Goal: Task Accomplishment & Management: Use online tool/utility

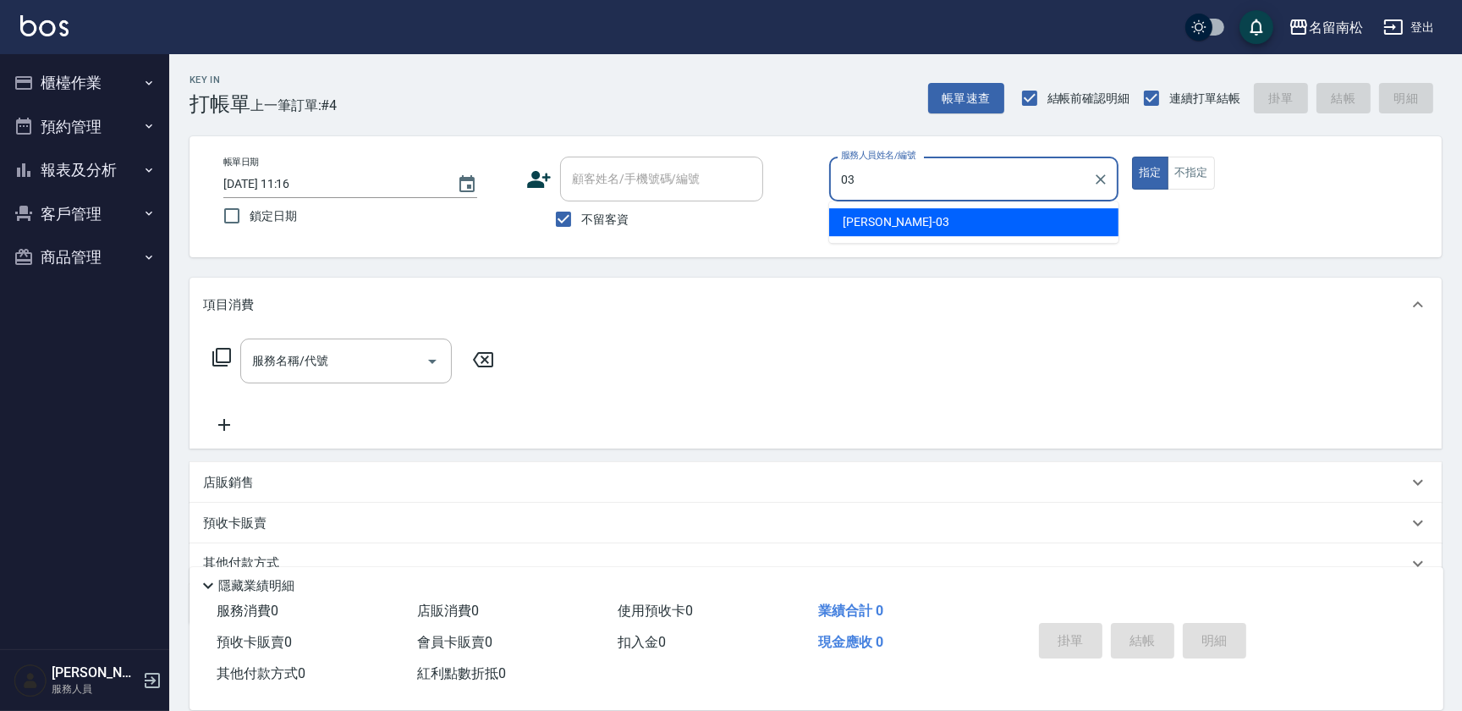
type input "[PERSON_NAME]-03"
type button "true"
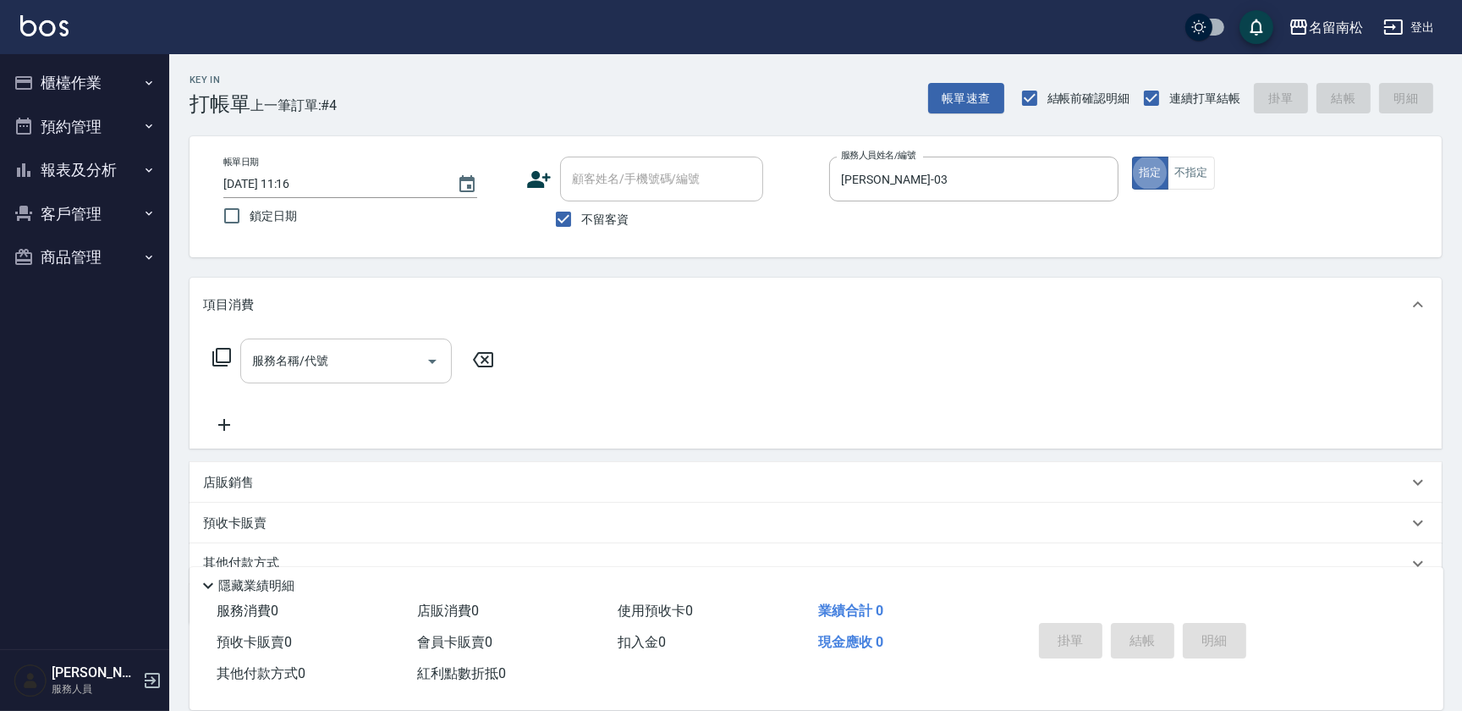
click at [344, 365] on input "服務名稱/代號" at bounding box center [333, 361] width 171 height 30
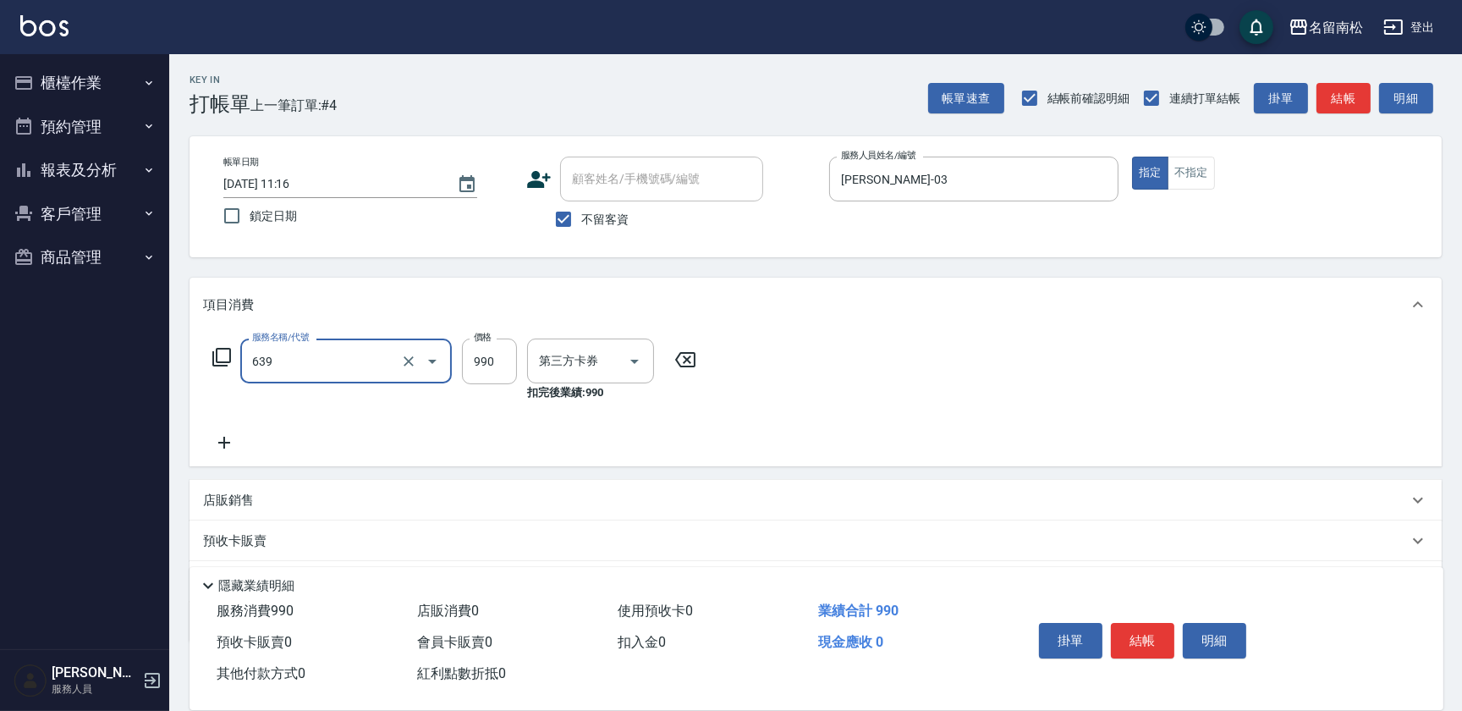
type input "(芙)蘆薈髮膜套卡(自材)(639)"
type input "卡券使用"
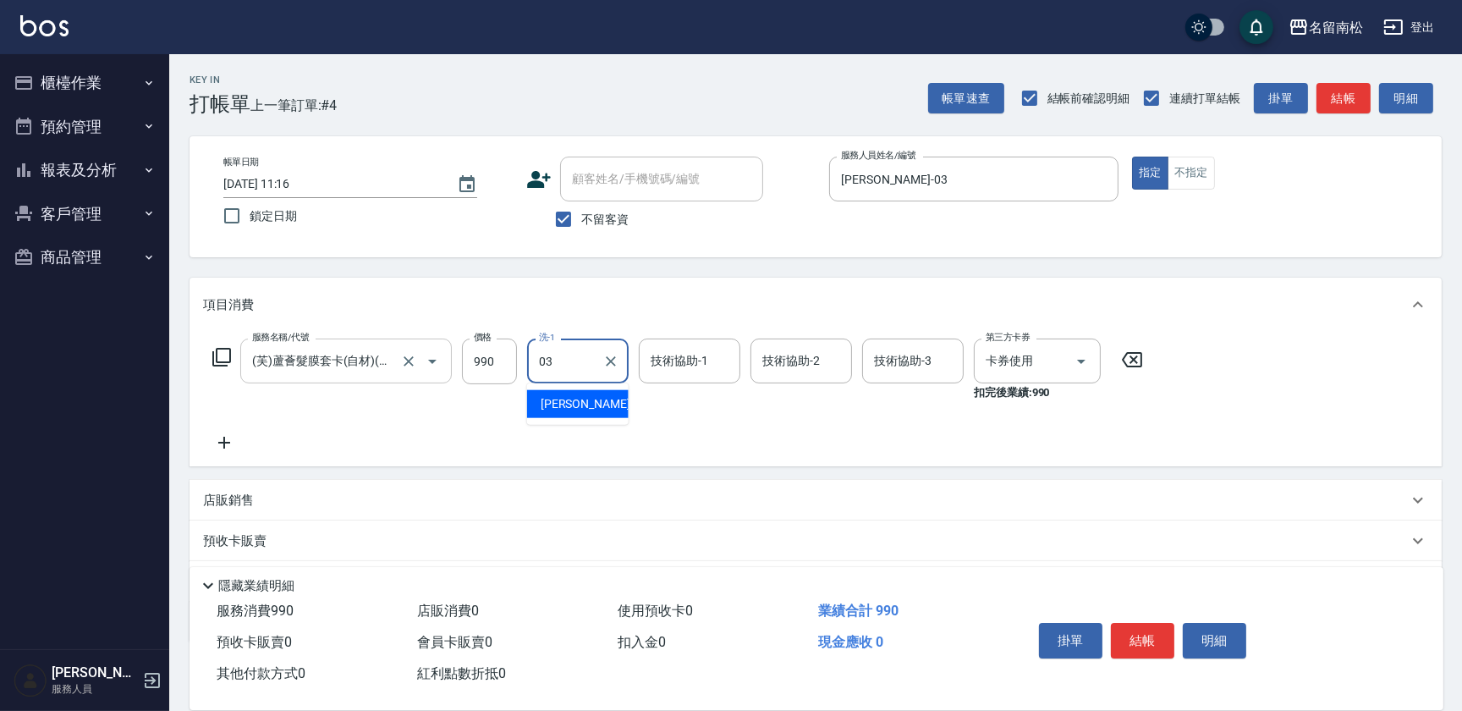
type input "[PERSON_NAME]-03"
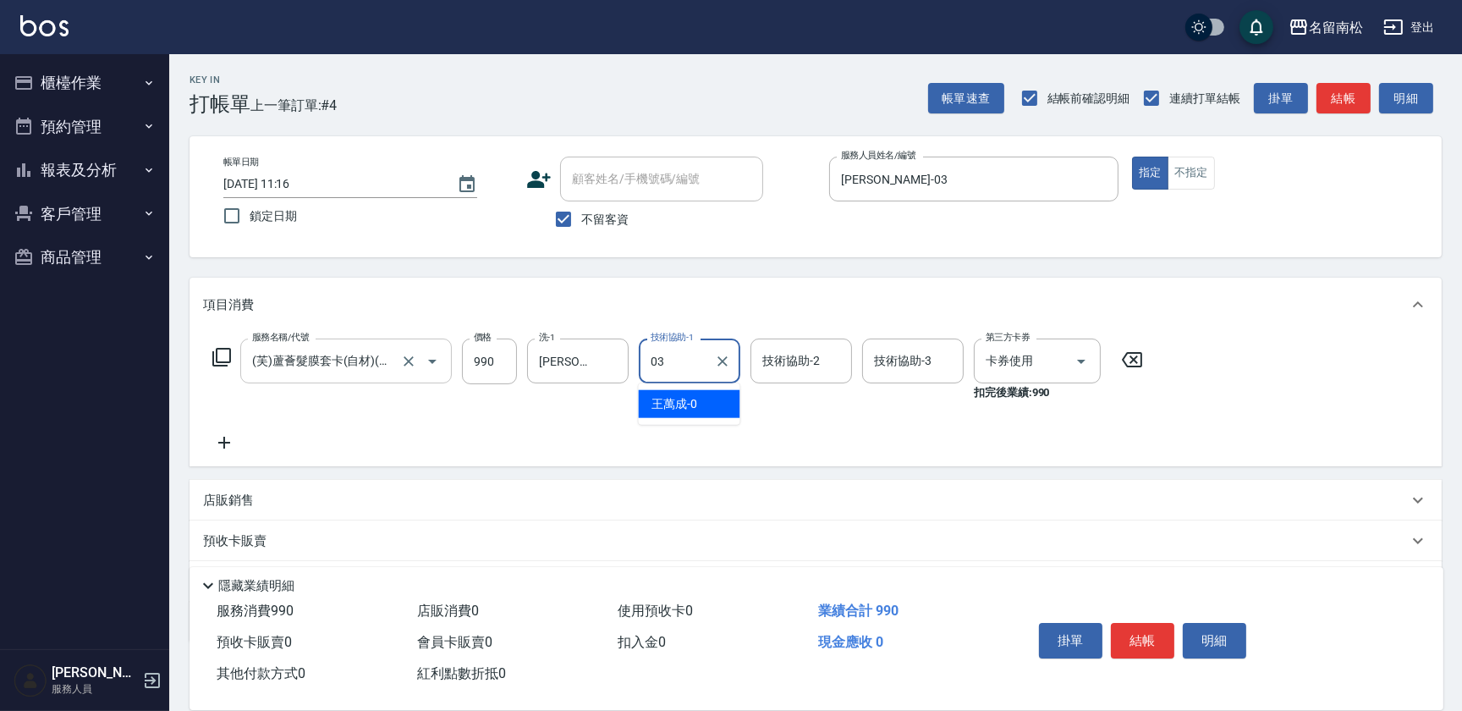
type input "[PERSON_NAME]-03"
click at [1138, 642] on button "結帳" at bounding box center [1142, 641] width 63 height 36
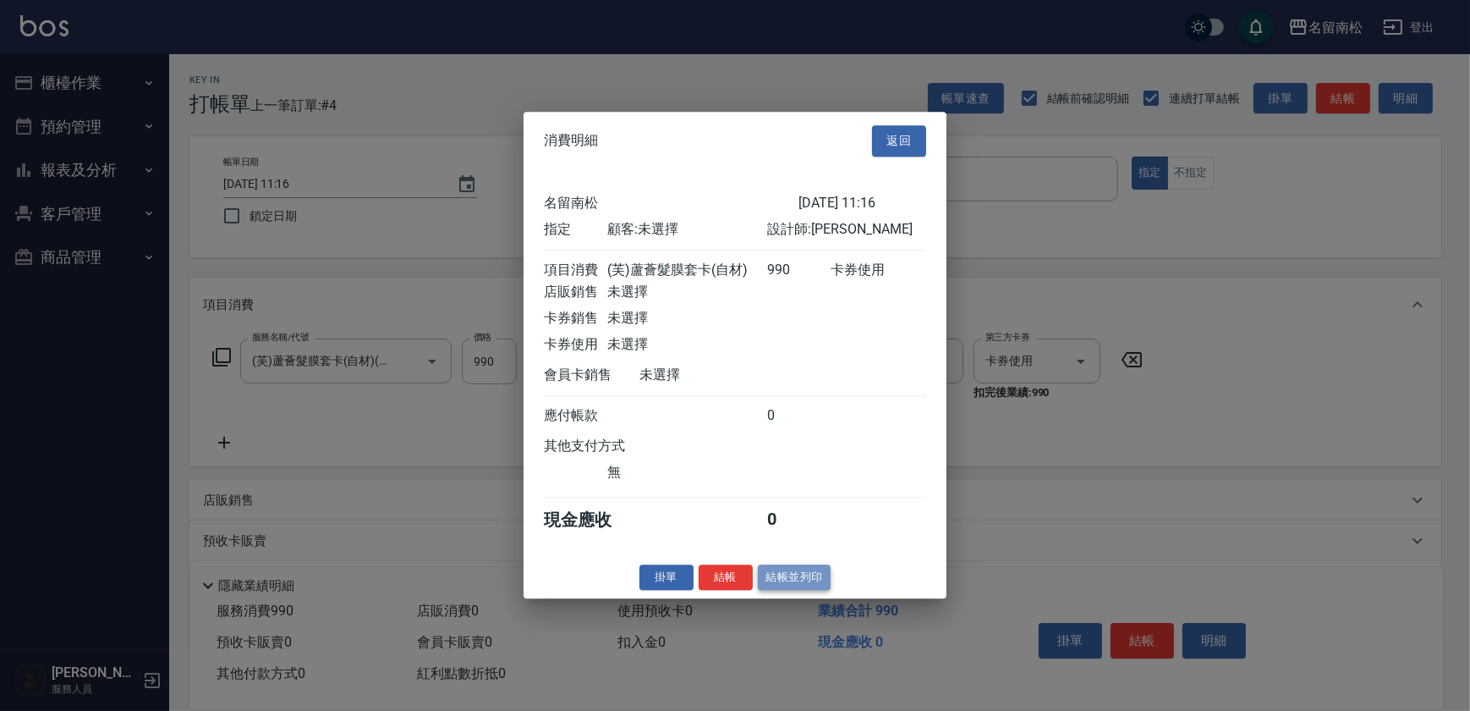
click at [802, 591] on button "結帳並列印" at bounding box center [795, 577] width 74 height 26
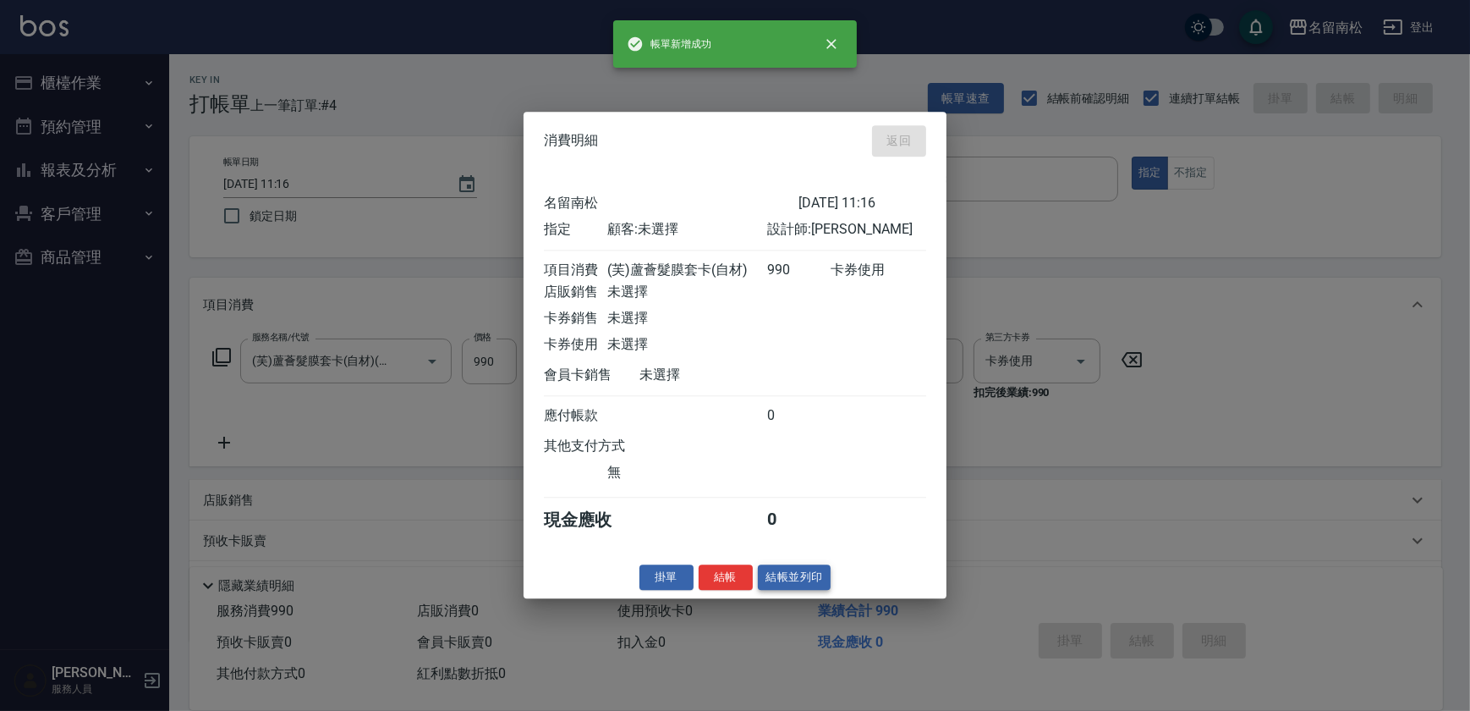
type input "[DATE] 12:01"
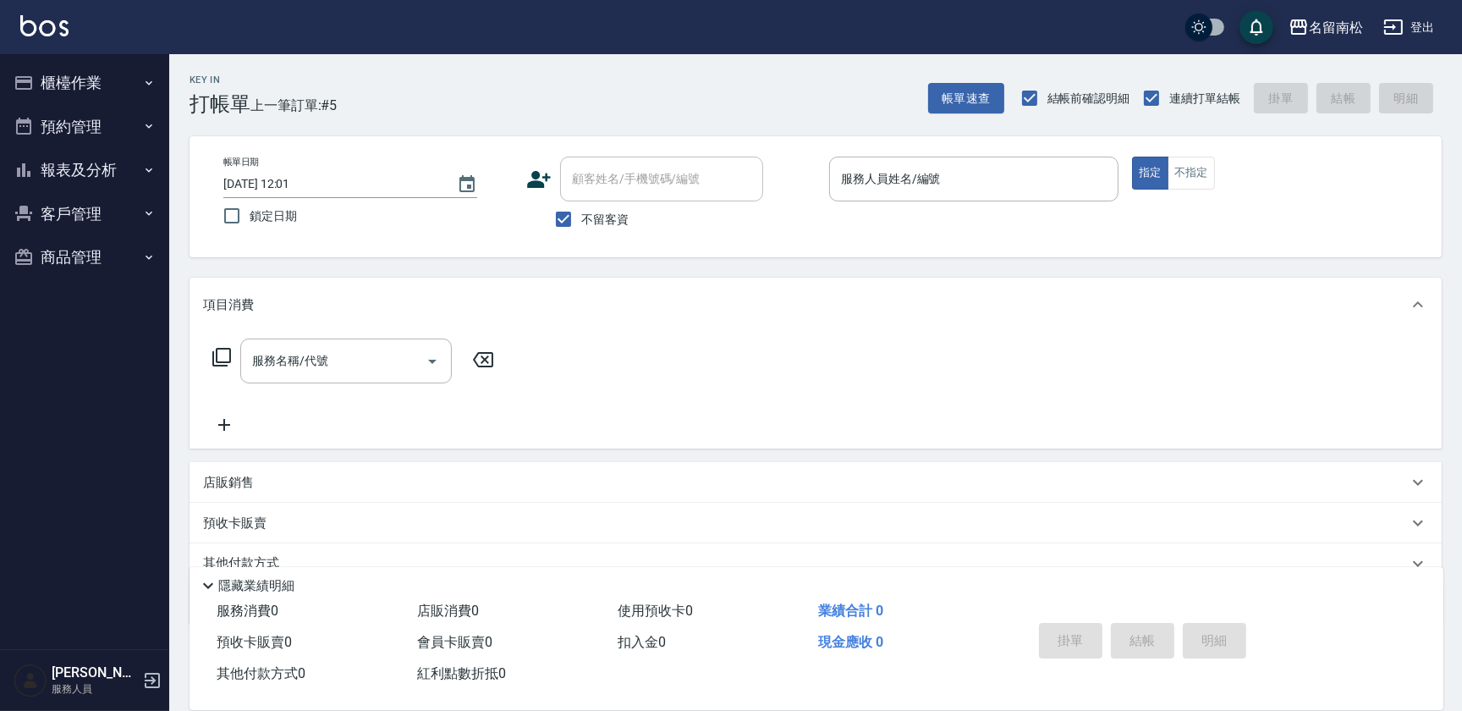
click at [1042, 149] on div "帳單日期 [DATE] 12:01 鎖定日期 顧客姓名/手機號碼/編號 顧客姓名/手機號碼/編號 不留客資 服務人員姓名/編號 服務人員姓名/編號 指定 不指定" at bounding box center [816, 196] width 1252 height 121
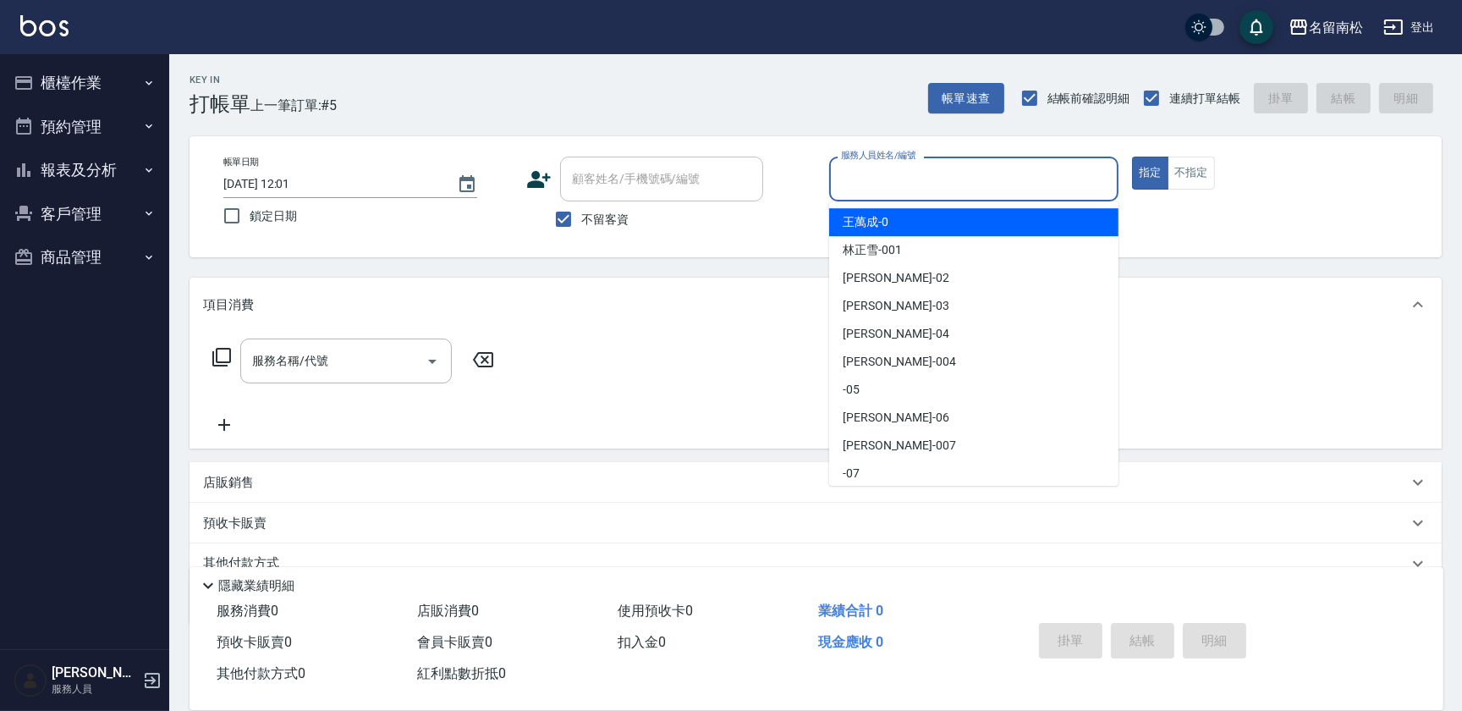
click at [1018, 172] on input "服務人員姓名/編號" at bounding box center [974, 179] width 274 height 30
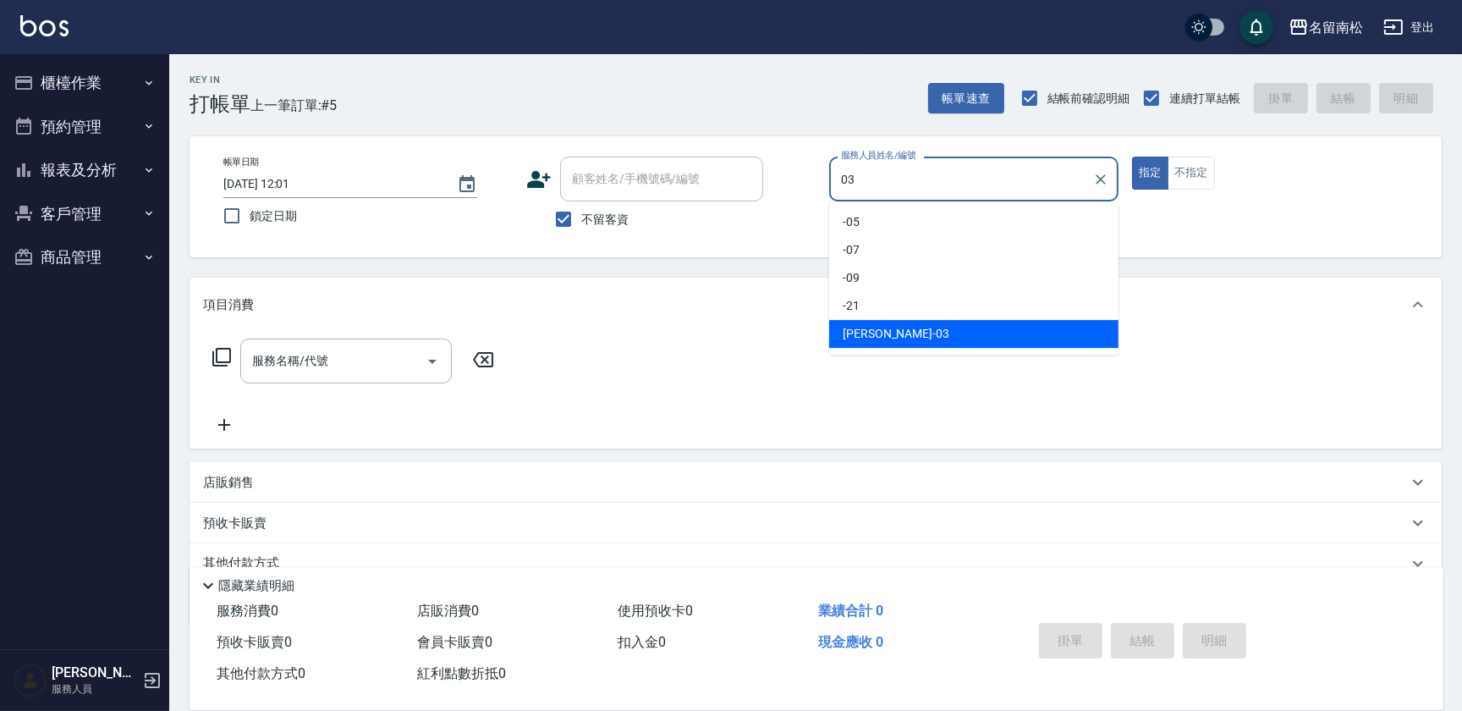
type input "[PERSON_NAME]-03"
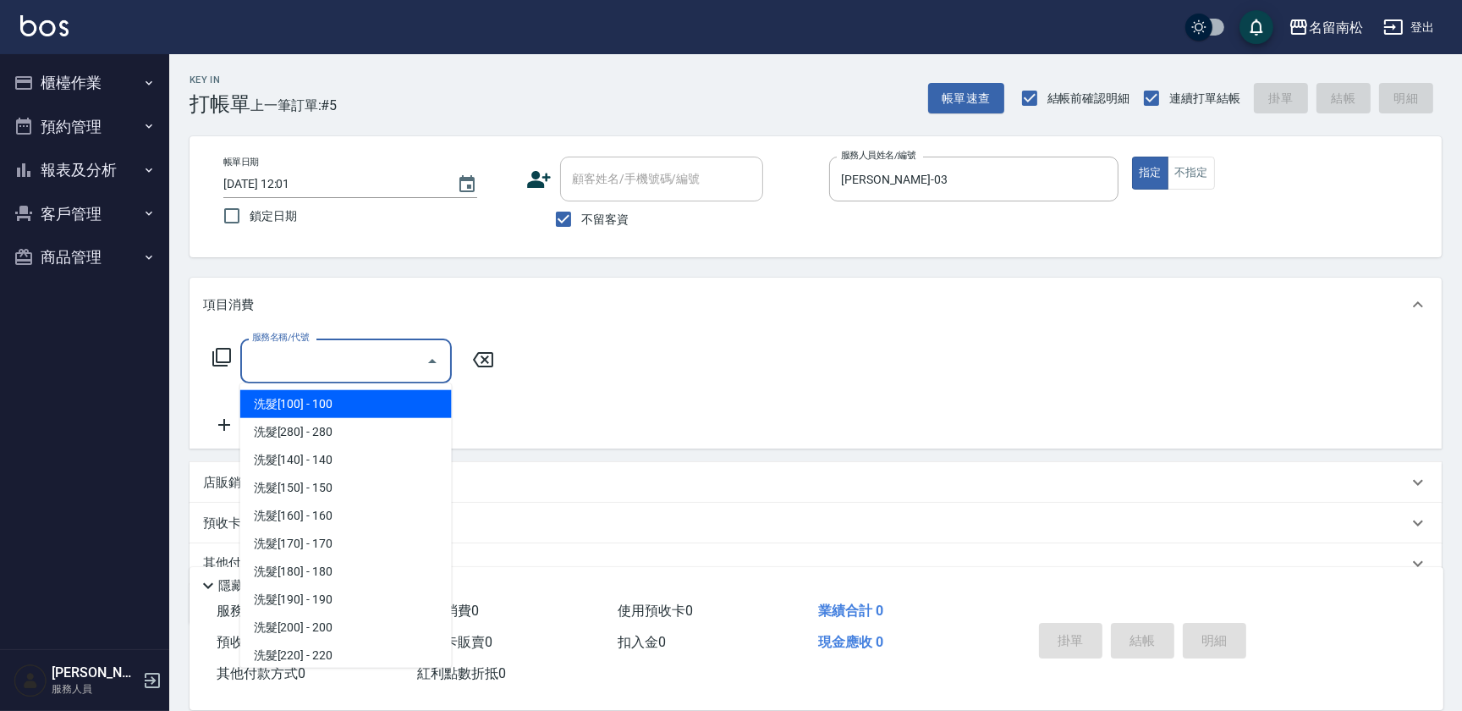
click at [283, 357] on input "服務名稱/代號" at bounding box center [333, 361] width 171 height 30
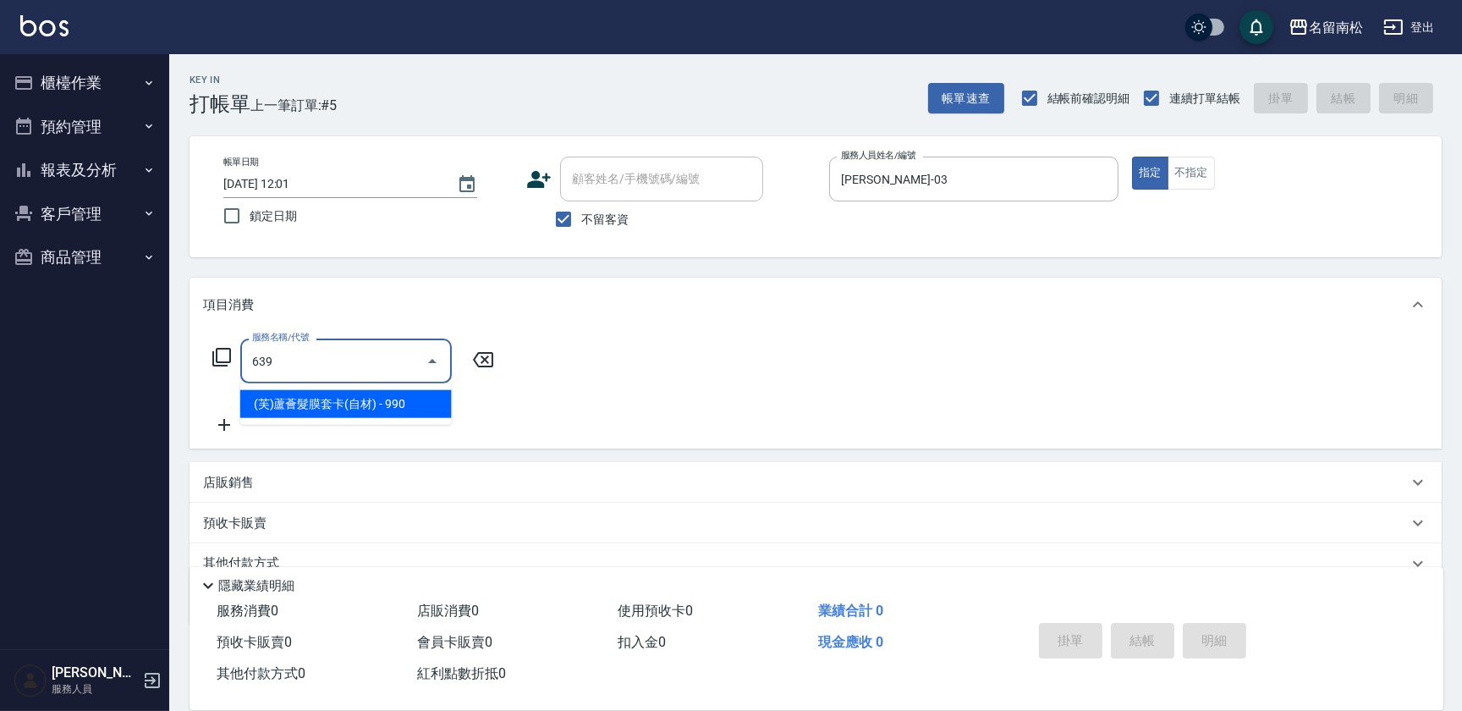
type input "(芙)蘆薈髮膜套卡(自材)(639)"
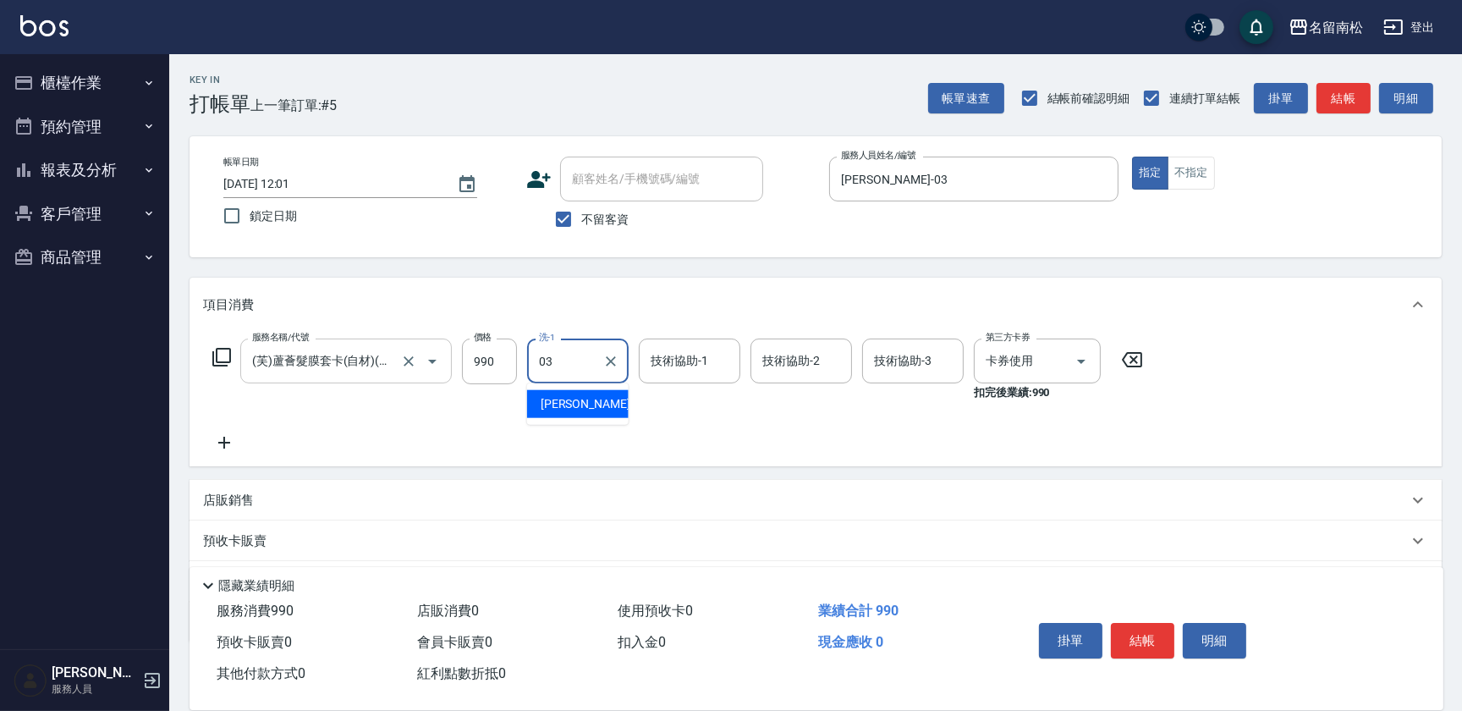
type input "[PERSON_NAME]-03"
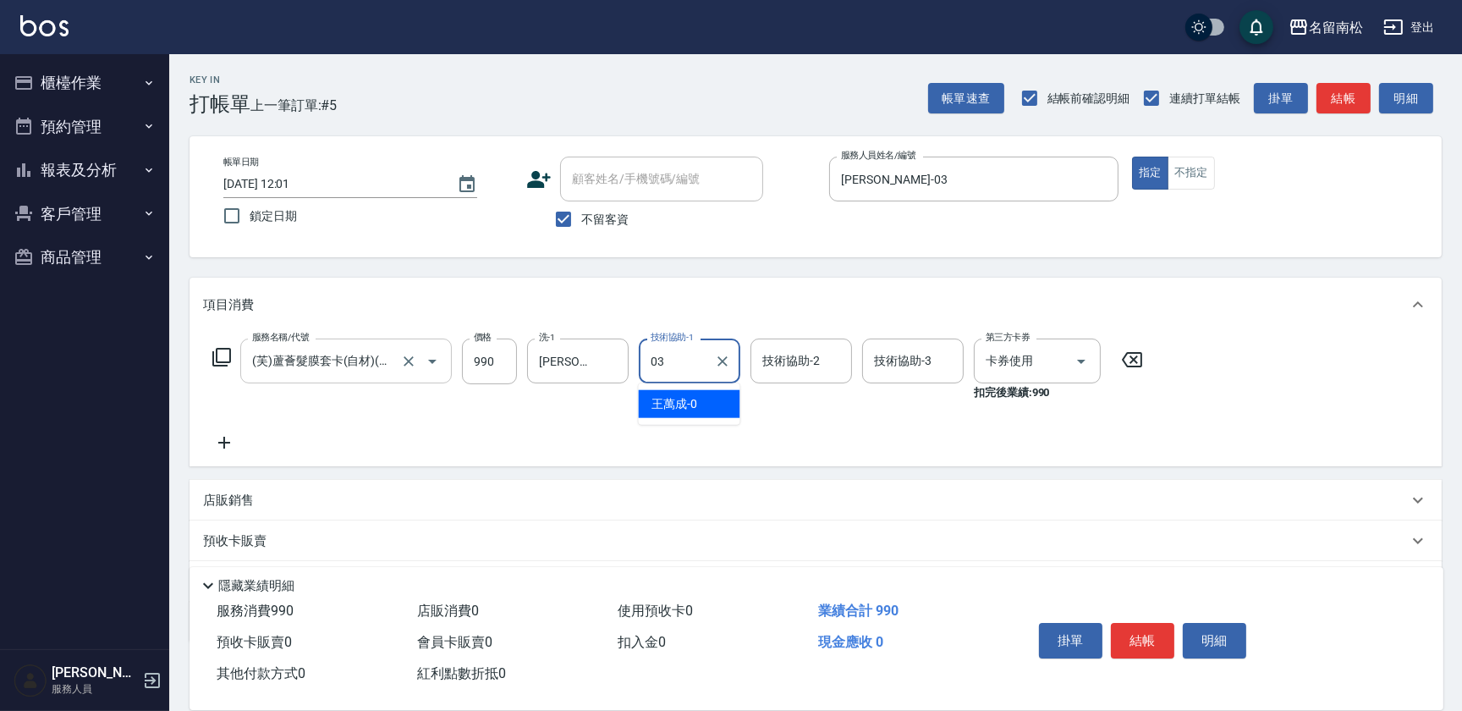
type input "[PERSON_NAME]-03"
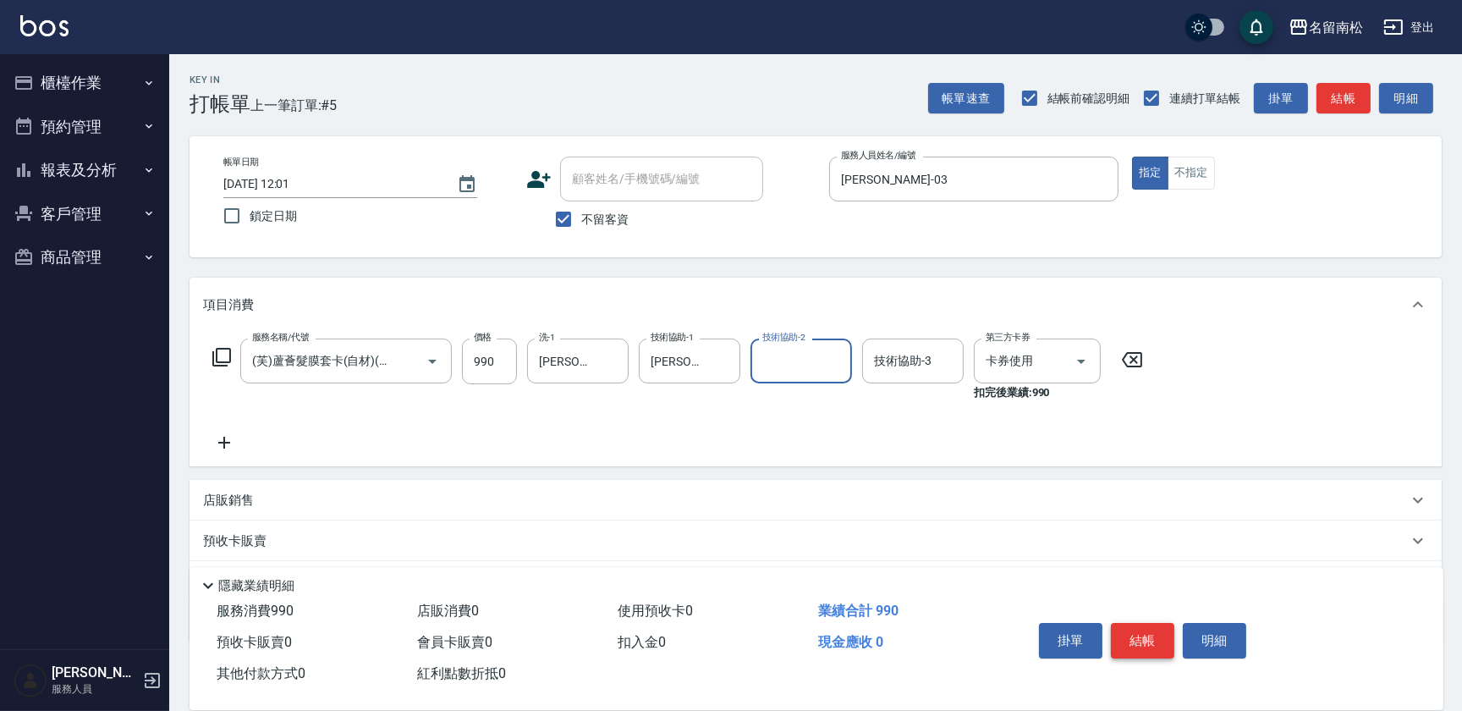
click at [1131, 645] on button "結帳" at bounding box center [1142, 641] width 63 height 36
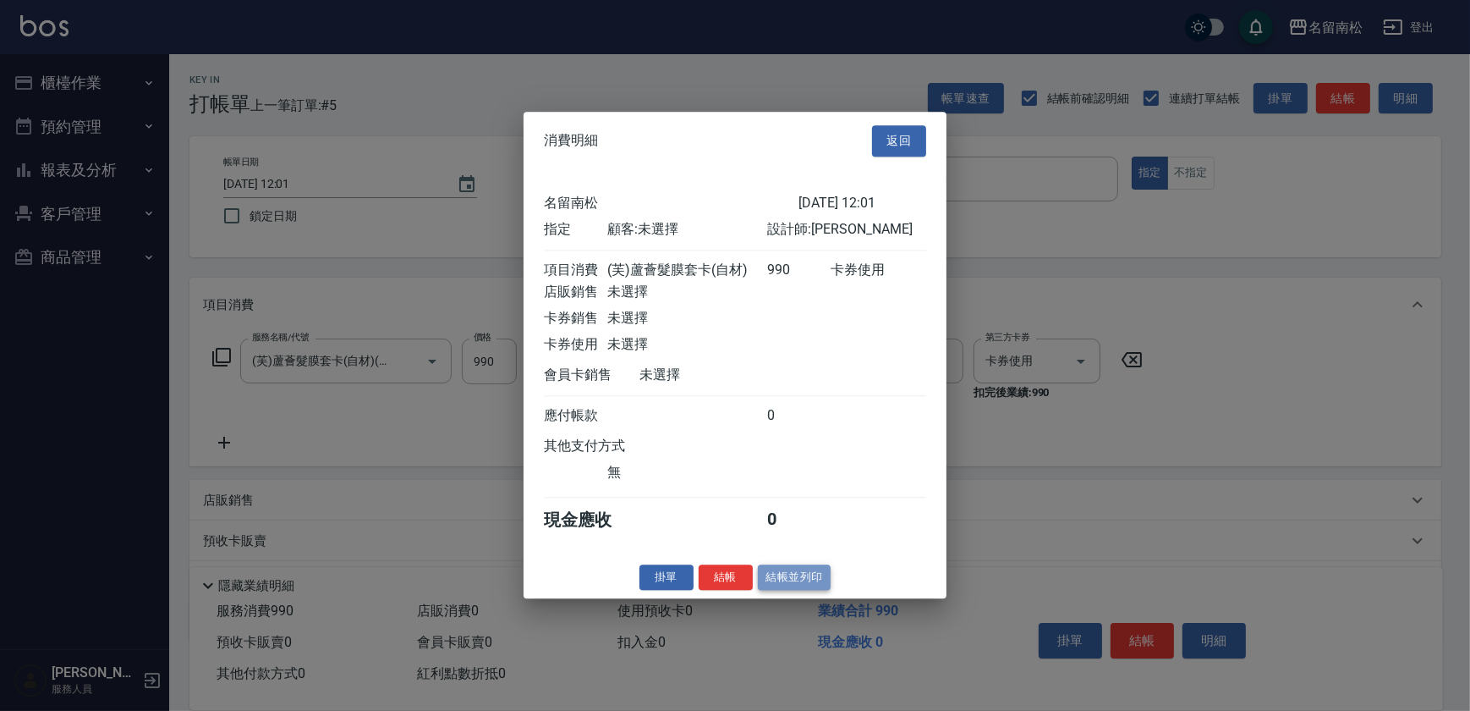
click at [788, 574] on button "結帳並列印" at bounding box center [795, 577] width 74 height 26
